Goal: Task Accomplishment & Management: Use online tool/utility

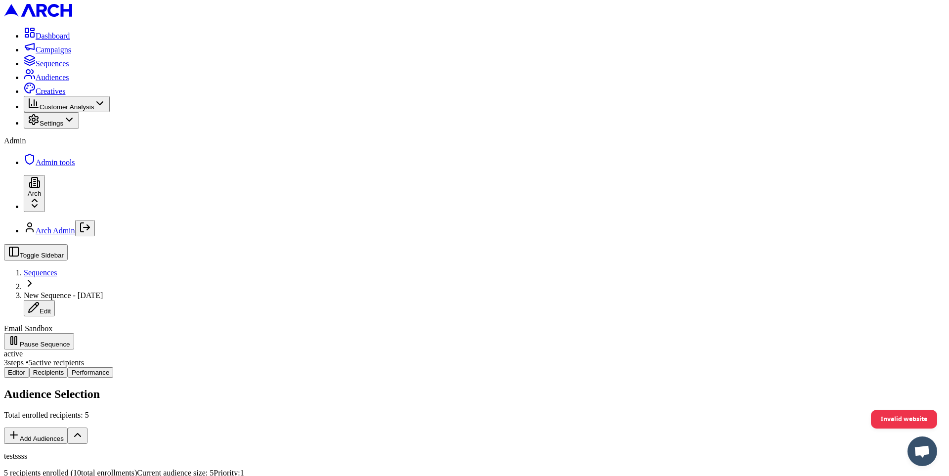
scroll to position [189, 0]
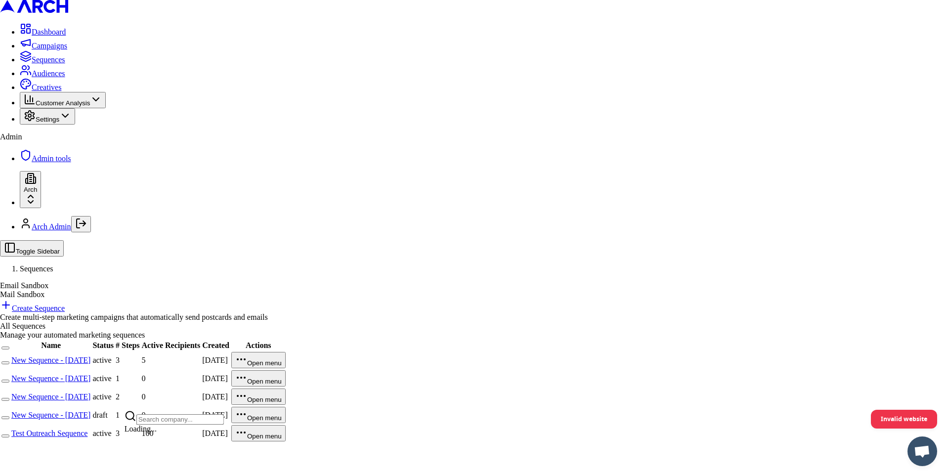
click at [114, 447] on html "Dashboard Campaigns Sequences Audiences Creatives Customer Analysis Settings Ad…" at bounding box center [474, 225] width 949 height 451
click at [165, 437] on div "Integration Test Co" at bounding box center [174, 430] width 99 height 14
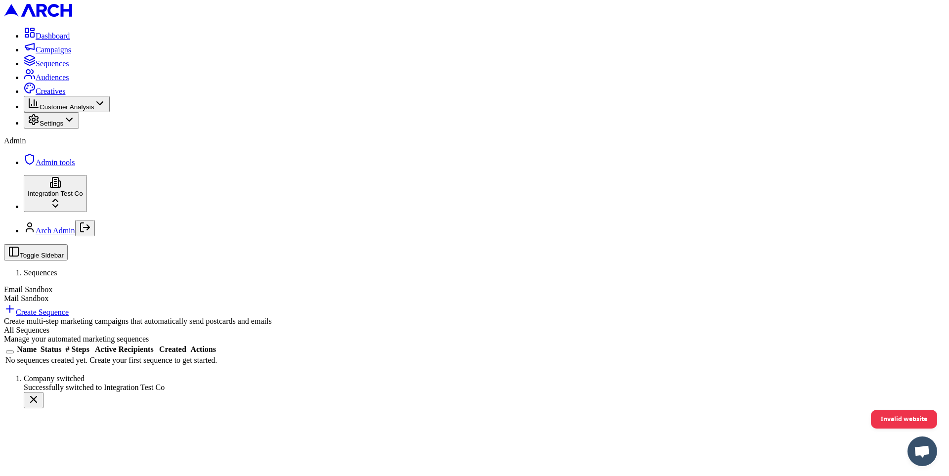
click at [75, 167] on span "Admin tools" at bounding box center [56, 162] width 40 height 8
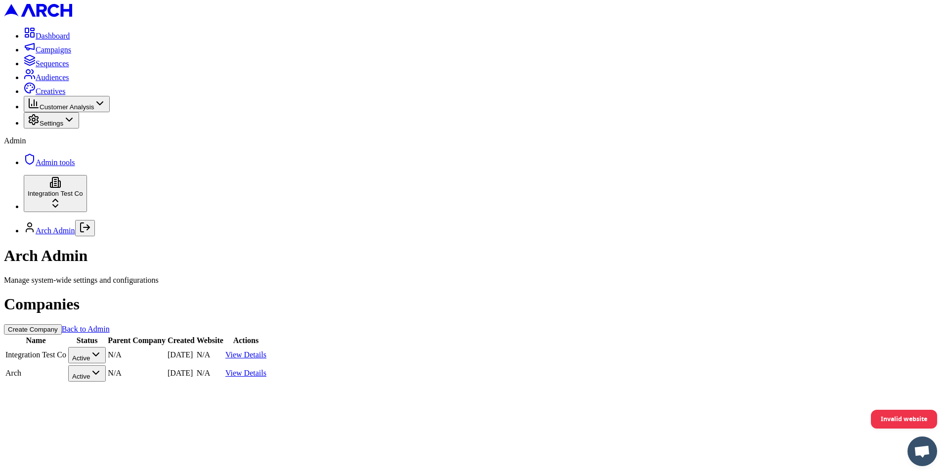
click at [267, 351] on link "View Details" at bounding box center [246, 355] width 41 height 8
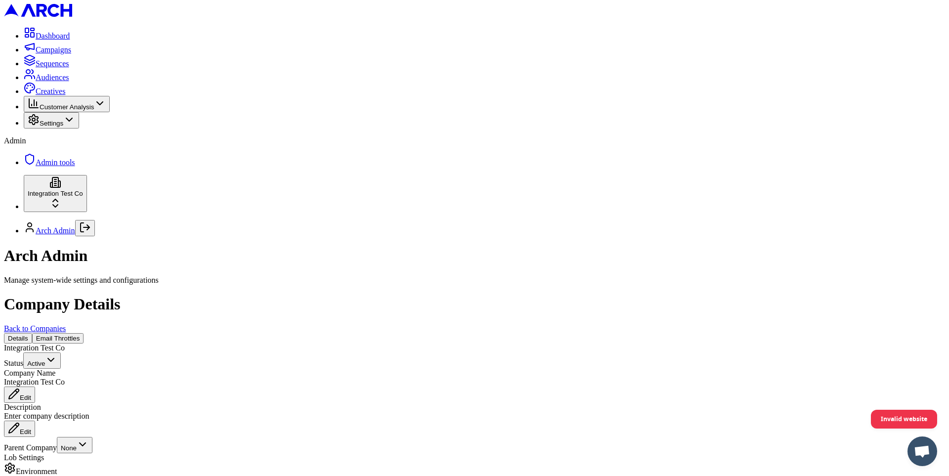
scroll to position [153, 0]
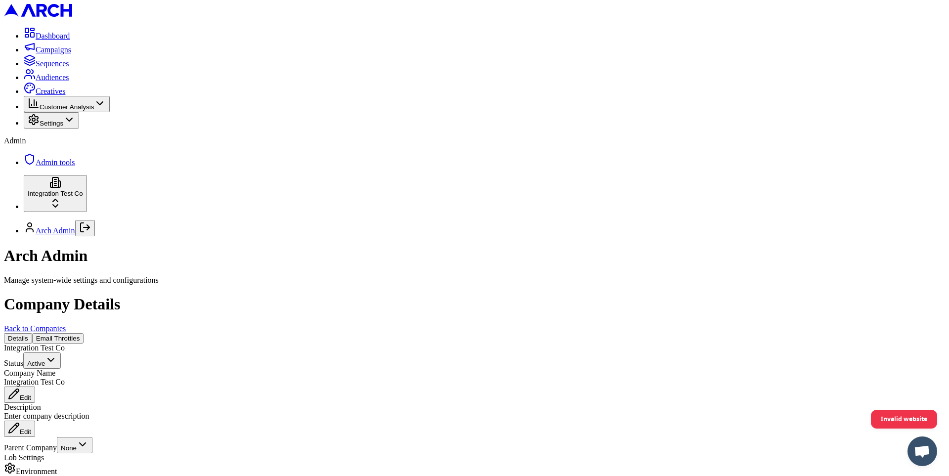
scroll to position [110, 0]
click at [61, 68] on span "Sequences" at bounding box center [53, 63] width 34 height 8
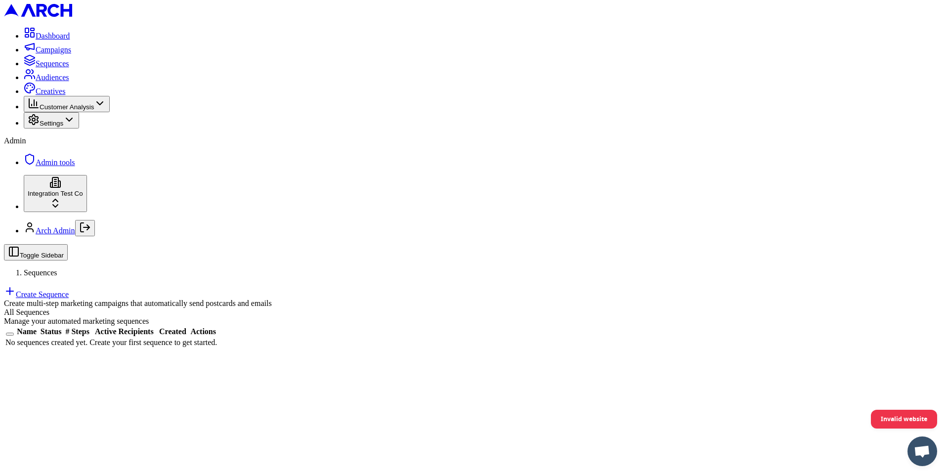
click at [75, 167] on span "Admin tools" at bounding box center [56, 162] width 40 height 8
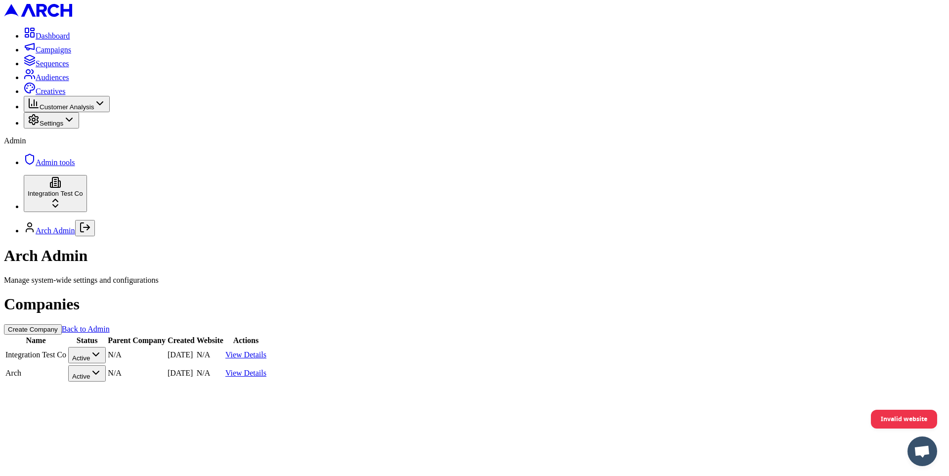
click at [267, 351] on link "View Details" at bounding box center [246, 355] width 41 height 8
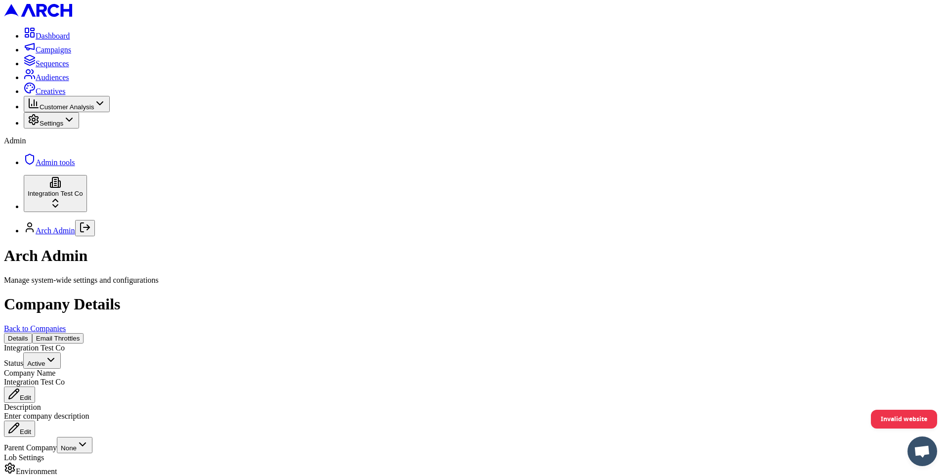
scroll to position [193, 0]
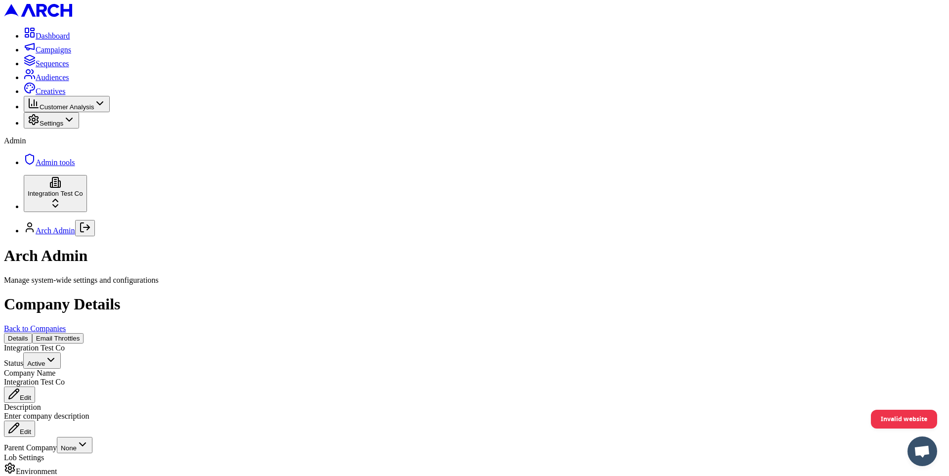
click at [58, 68] on span "Sequences" at bounding box center [53, 63] width 34 height 8
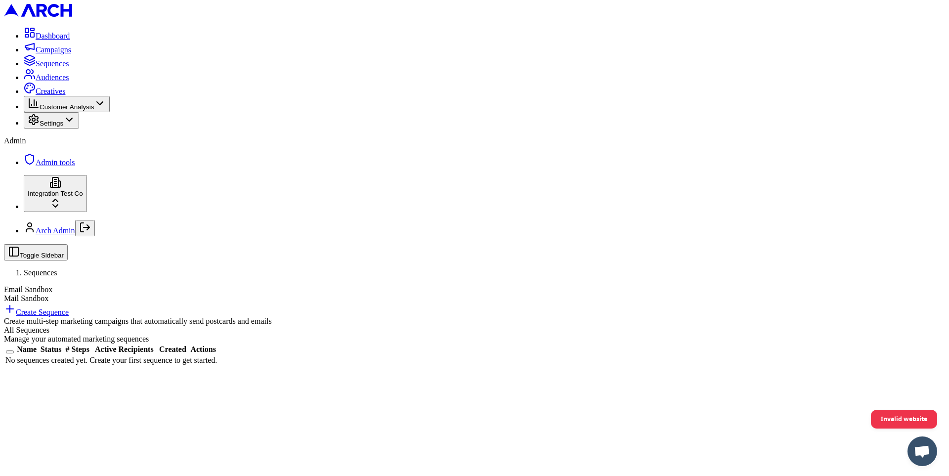
click at [69, 308] on link "Create Sequence" at bounding box center [36, 312] width 65 height 8
